Goal: Task Accomplishment & Management: Complete application form

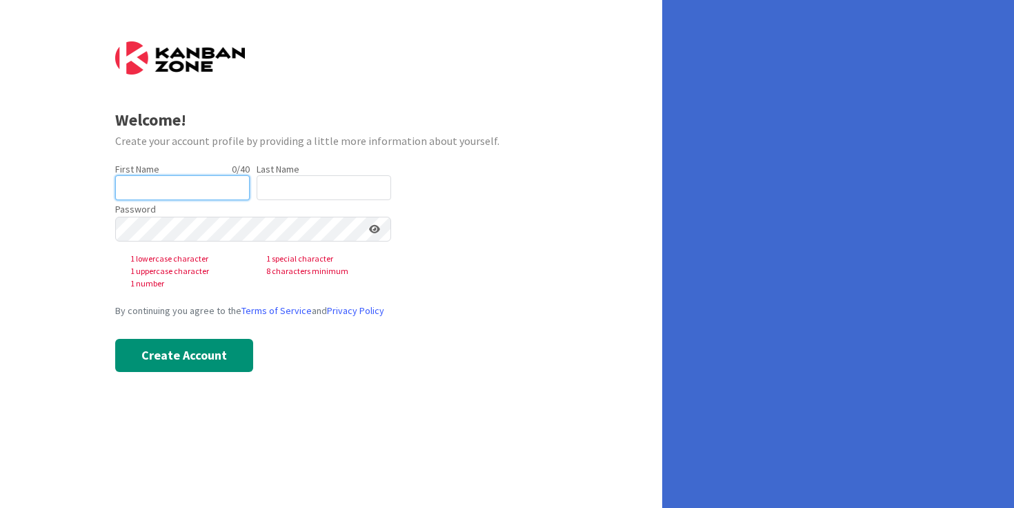
click at [180, 190] on input "text" at bounding box center [182, 187] width 135 height 25
type input "Andreanne"
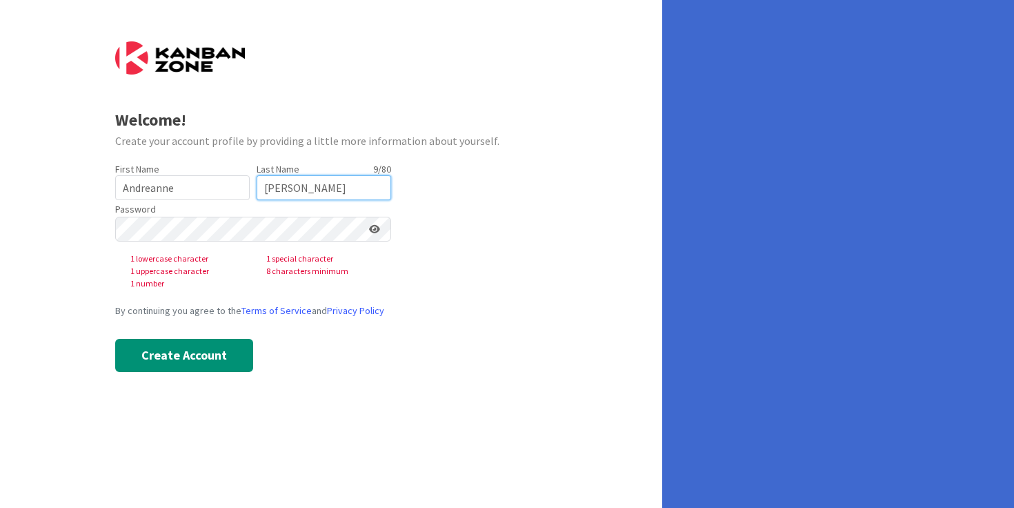
type input "Cournoyer"
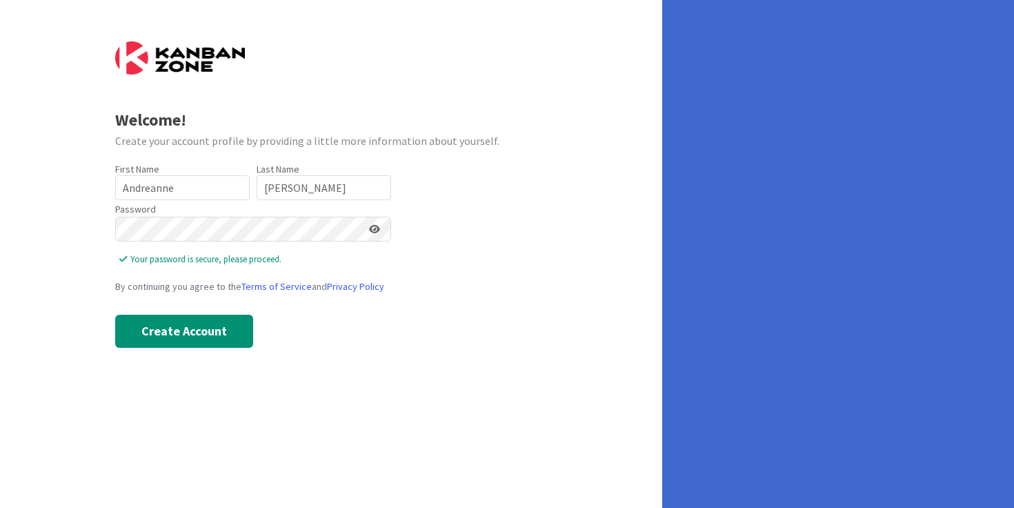
click at [374, 228] on icon at bounding box center [374, 229] width 11 height 10
click at [179, 335] on button "Create Account" at bounding box center [184, 331] width 138 height 33
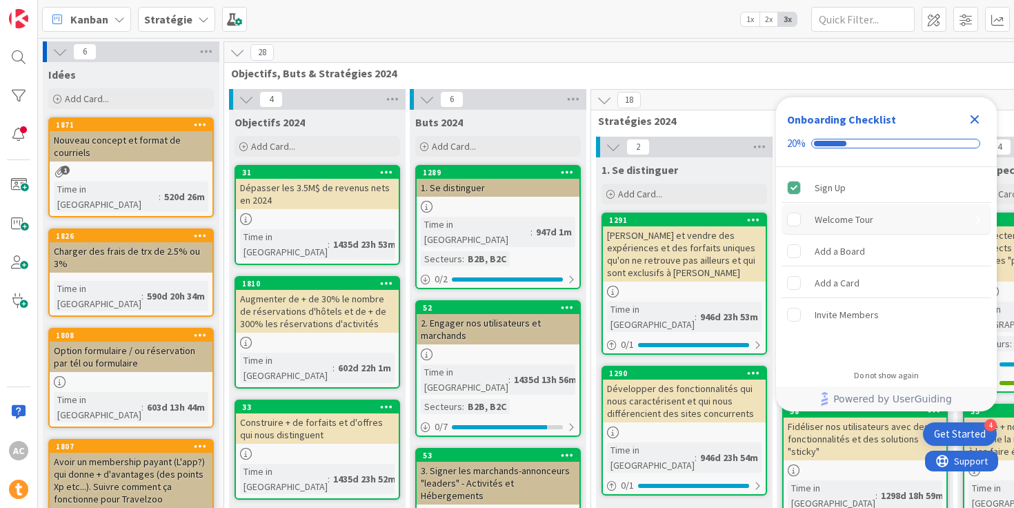
click at [798, 215] on rect "Welcome Tour is incomplete." at bounding box center [794, 219] width 13 height 13
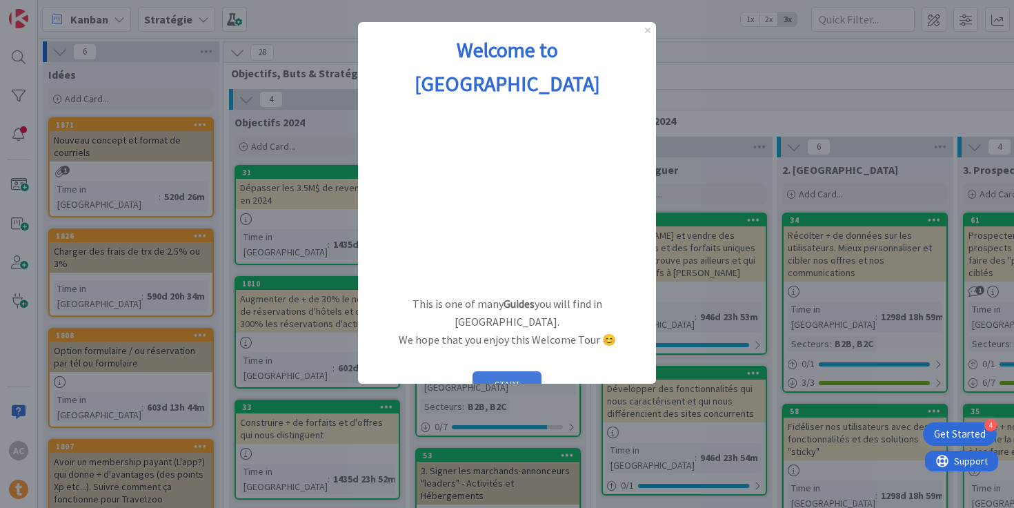
click at [504, 371] on button "START" at bounding box center [507, 384] width 69 height 26
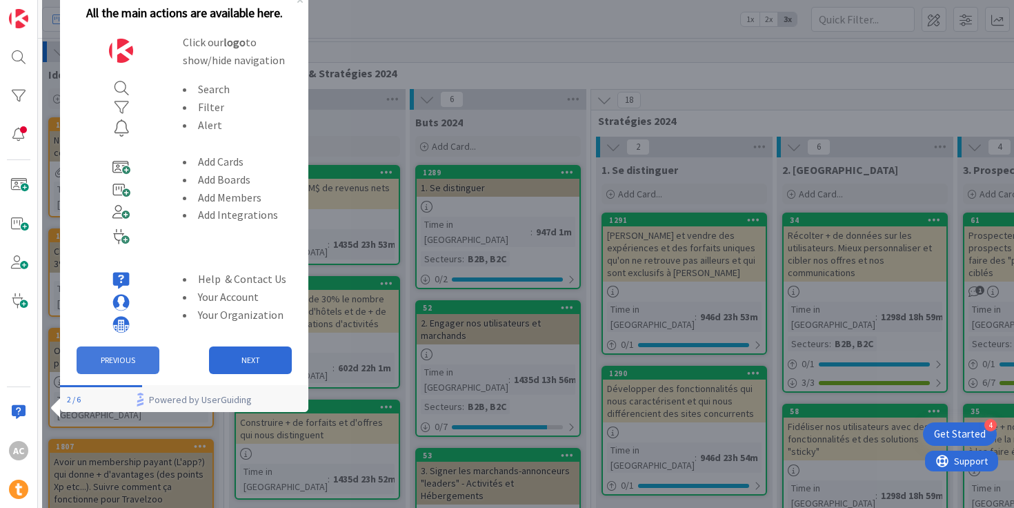
click at [113, 355] on button "PREVIOUS" at bounding box center [118, 360] width 83 height 28
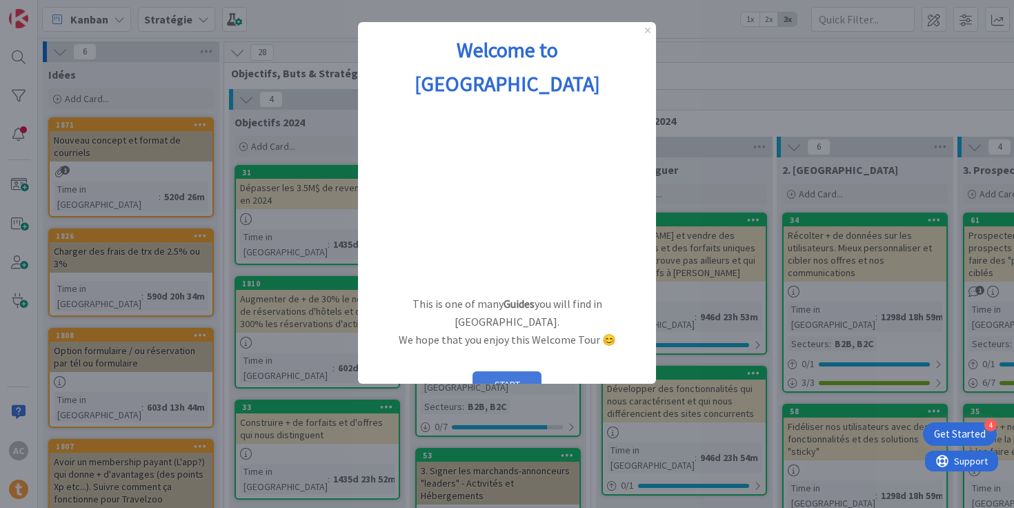
click at [481, 371] on button "START" at bounding box center [507, 384] width 69 height 26
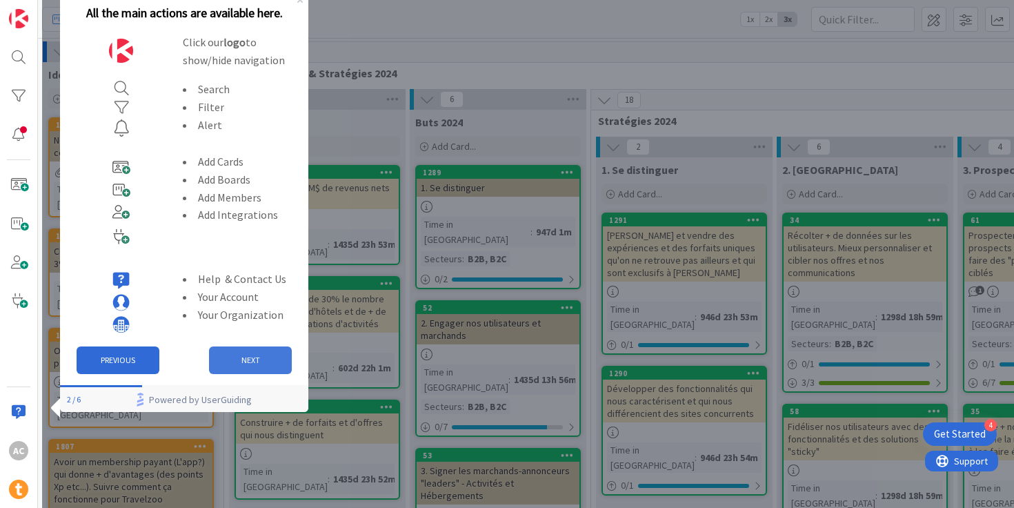
click at [247, 358] on button "NEXT" at bounding box center [250, 360] width 83 height 28
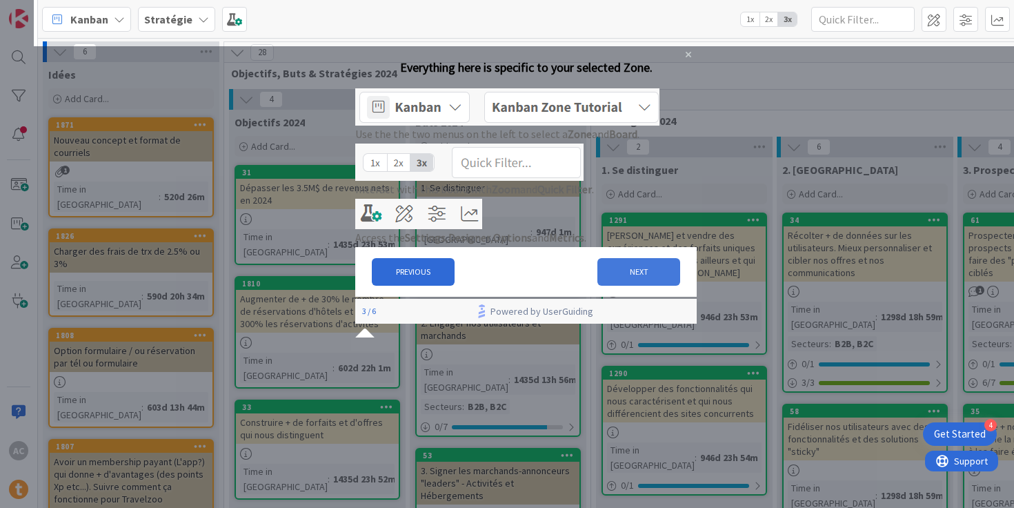
click at [615, 286] on button "NEXT" at bounding box center [639, 272] width 83 height 28
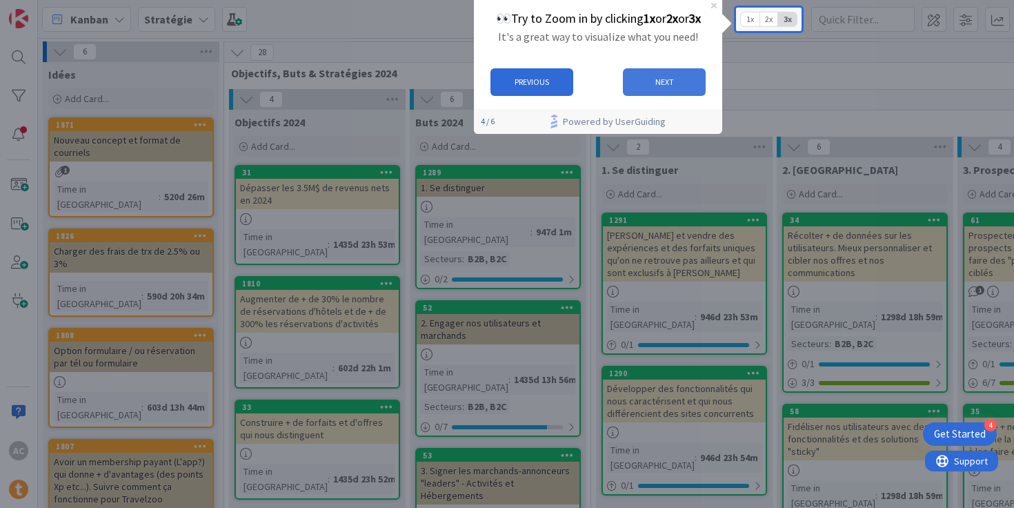
click at [683, 86] on button "NEXT" at bounding box center [664, 82] width 83 height 28
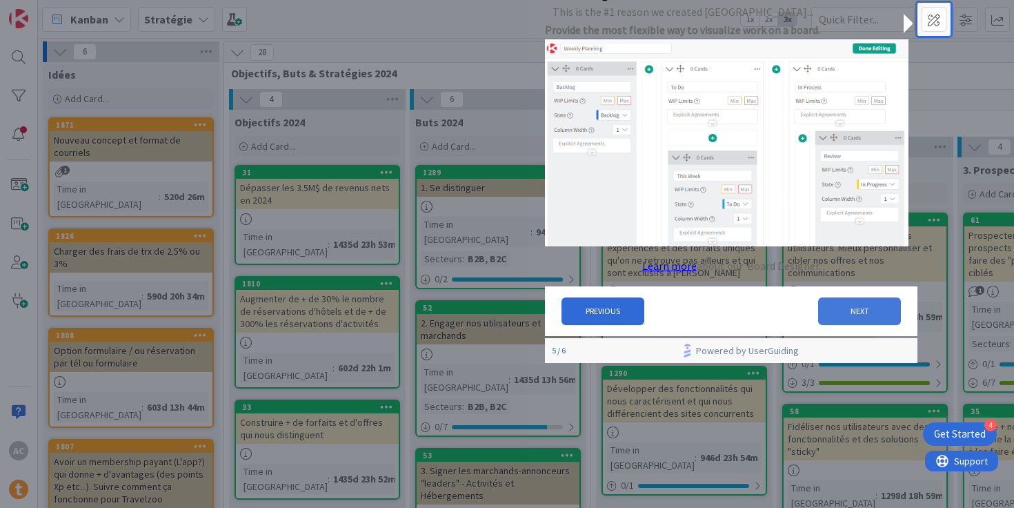
click at [847, 319] on button "NEXT" at bounding box center [859, 311] width 83 height 28
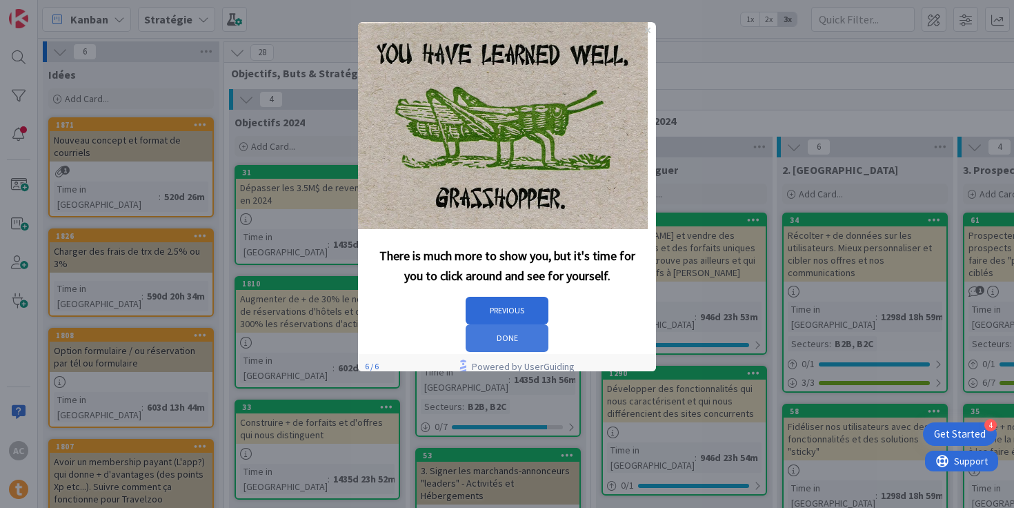
click at [549, 324] on button "DONE" at bounding box center [507, 338] width 83 height 28
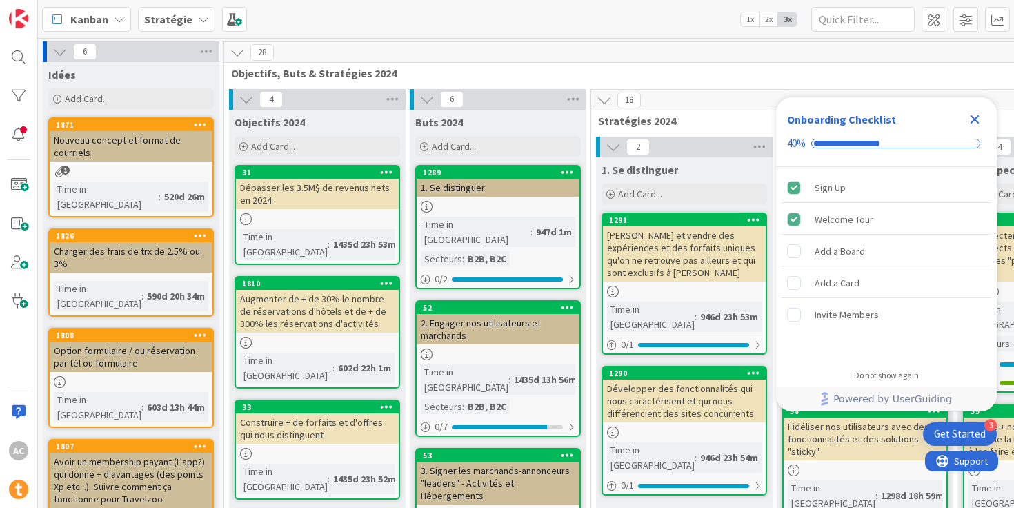
click at [973, 122] on icon "Close Checklist" at bounding box center [975, 119] width 9 height 9
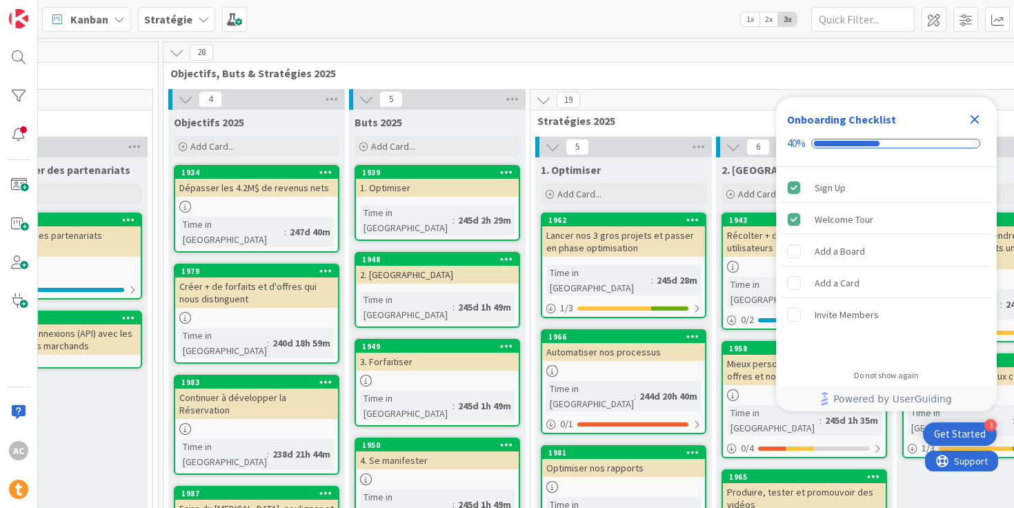
scroll to position [0, 1534]
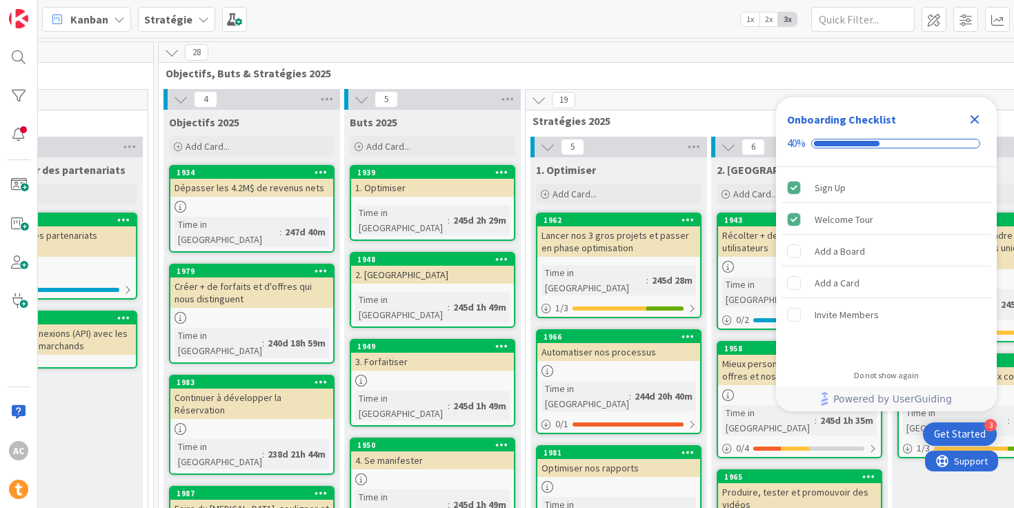
click at [974, 122] on icon "Close Checklist" at bounding box center [975, 119] width 17 height 17
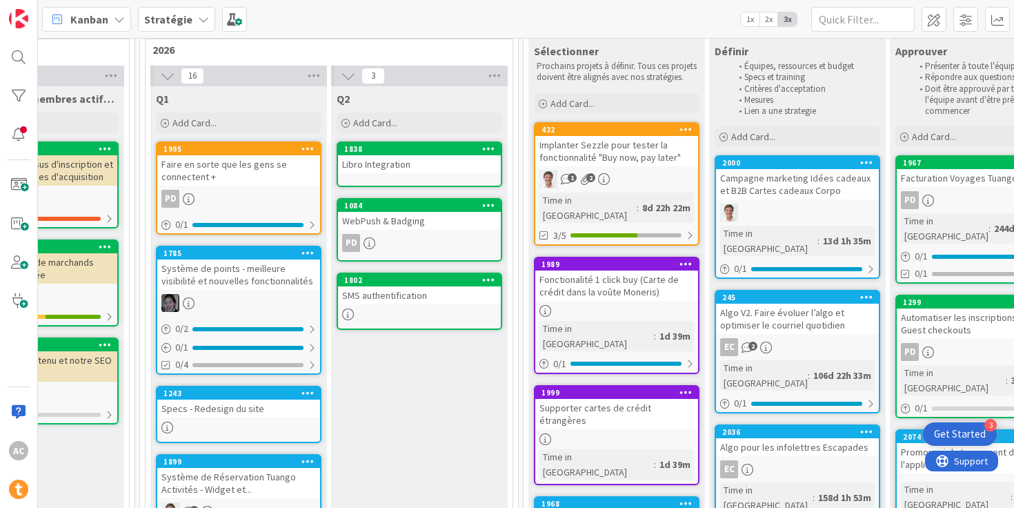
scroll to position [0, 2840]
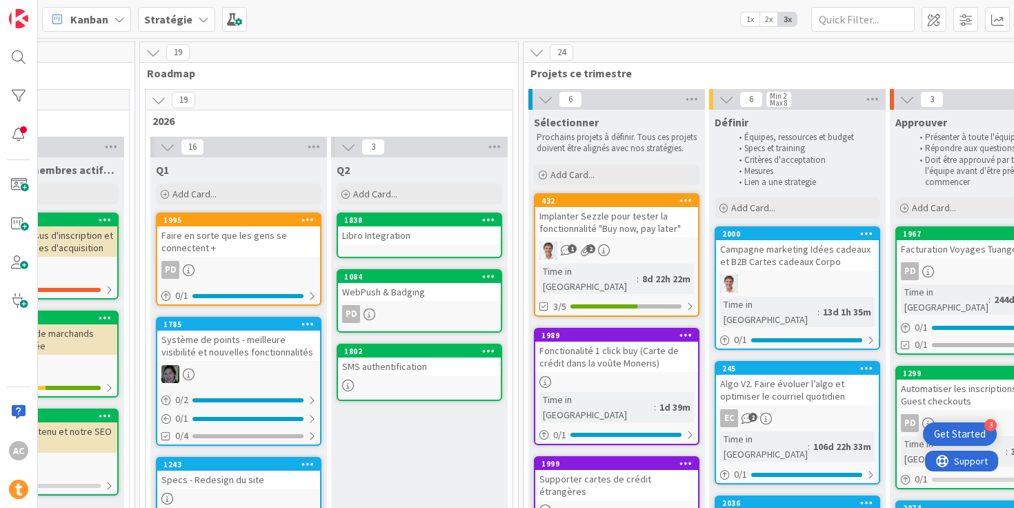
click at [188, 19] on div "Stratégie" at bounding box center [176, 19] width 77 height 25
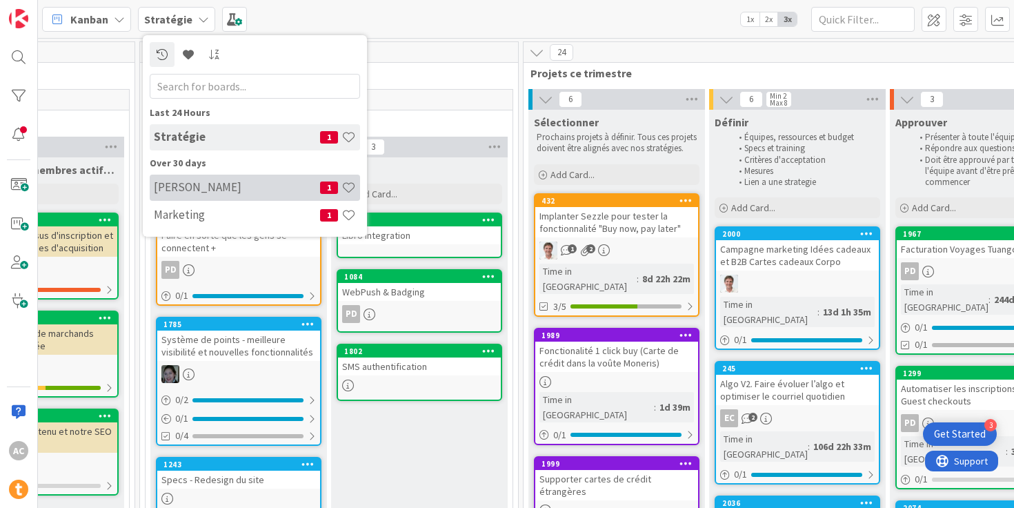
click at [179, 187] on h4 "[PERSON_NAME]" at bounding box center [237, 187] width 166 height 14
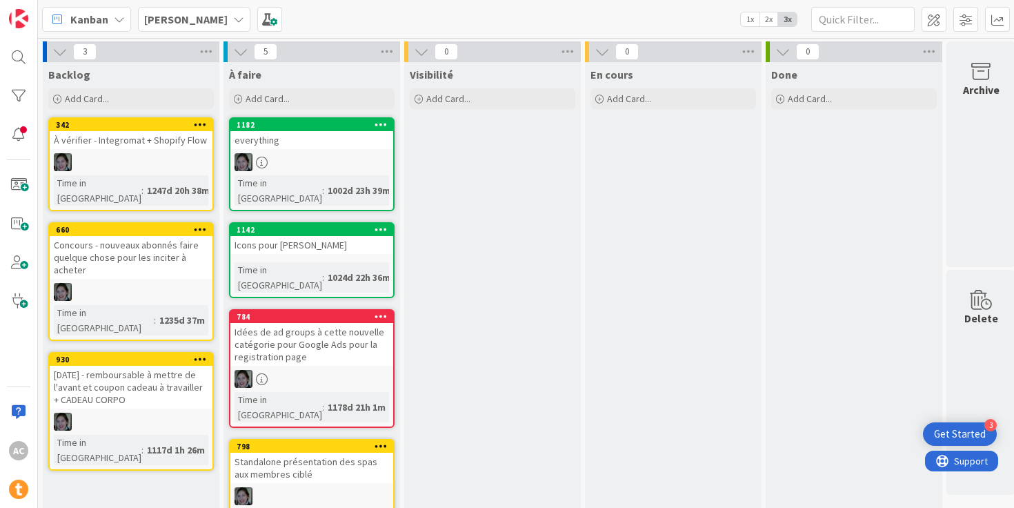
click at [186, 13] on b "[PERSON_NAME]" at bounding box center [185, 19] width 83 height 14
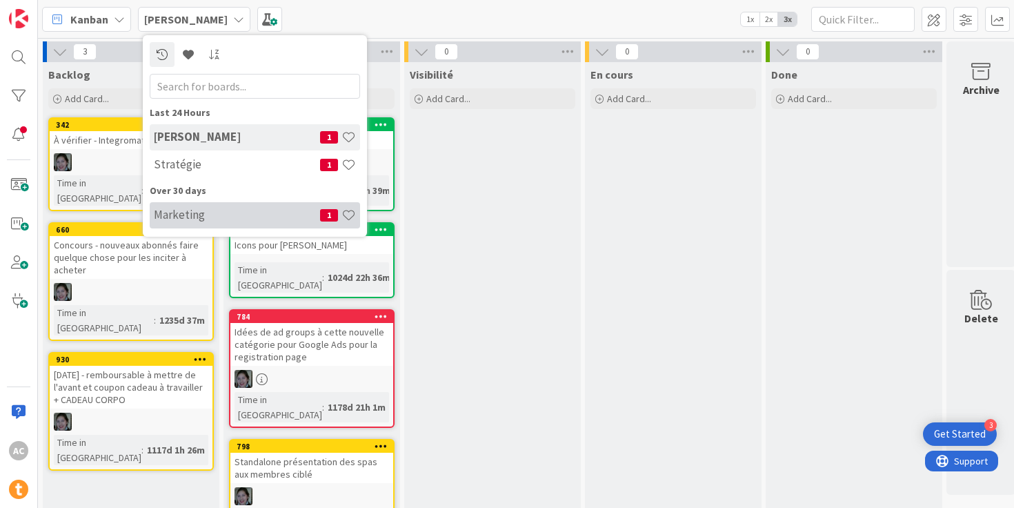
click at [193, 215] on h4 "Marketing" at bounding box center [237, 215] width 166 height 14
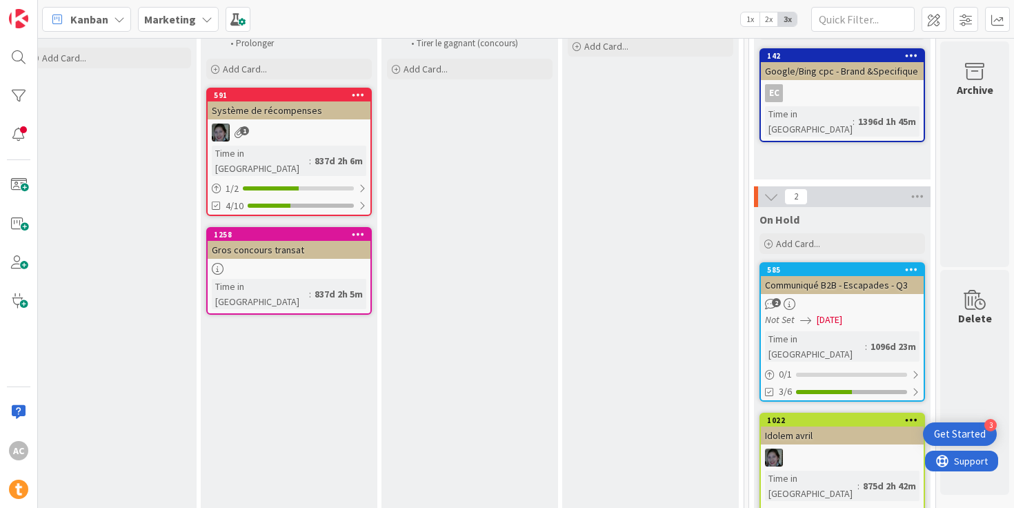
scroll to position [123, 1486]
